Goal: Navigation & Orientation: Find specific page/section

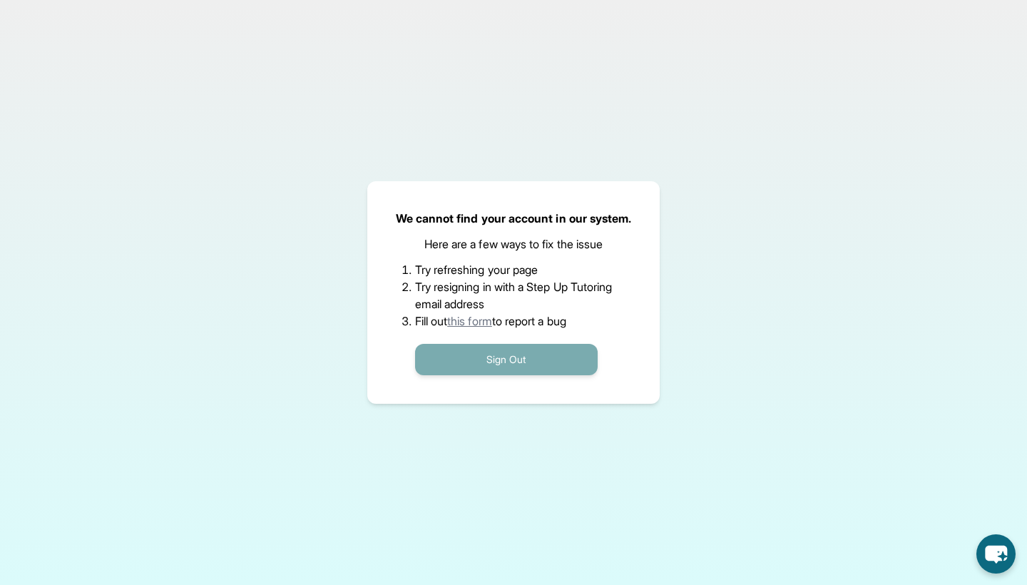
click at [543, 365] on button "Sign Out" at bounding box center [506, 359] width 183 height 31
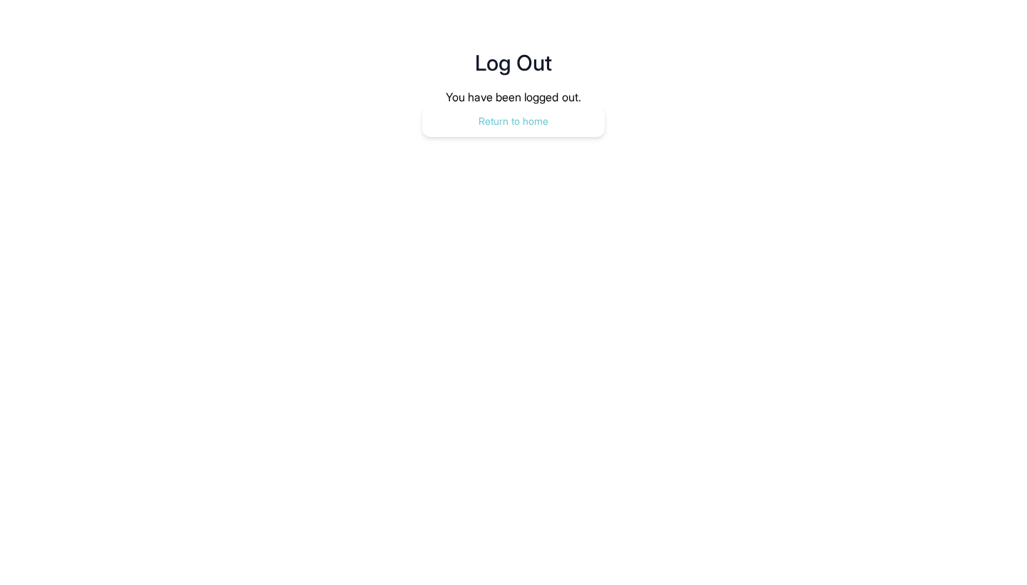
click at [552, 110] on button "Return to home" at bounding box center [513, 121] width 183 height 31
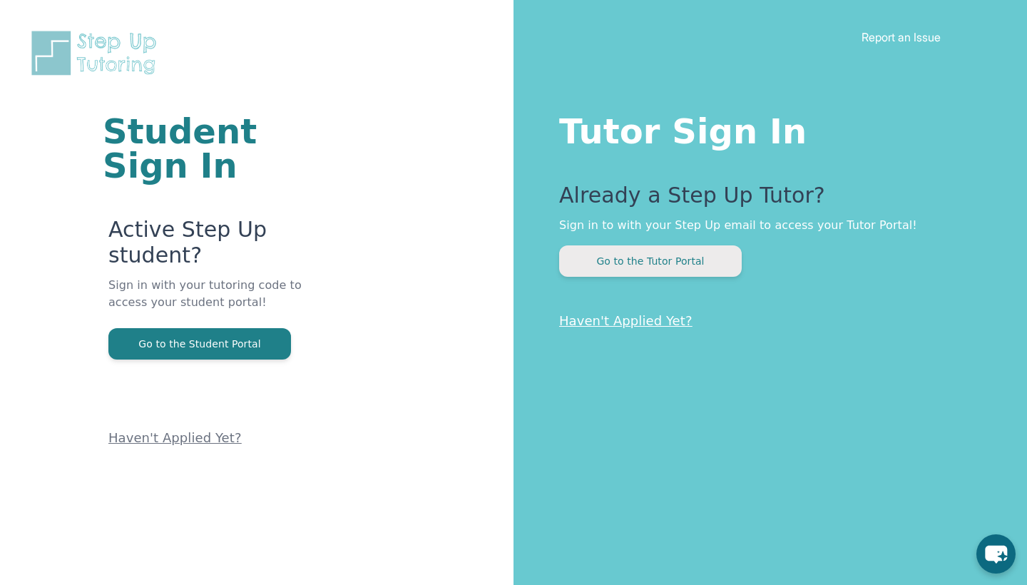
click at [657, 252] on button "Go to the Tutor Portal" at bounding box center [650, 260] width 183 height 31
